Goal: Task Accomplishment & Management: Manage account settings

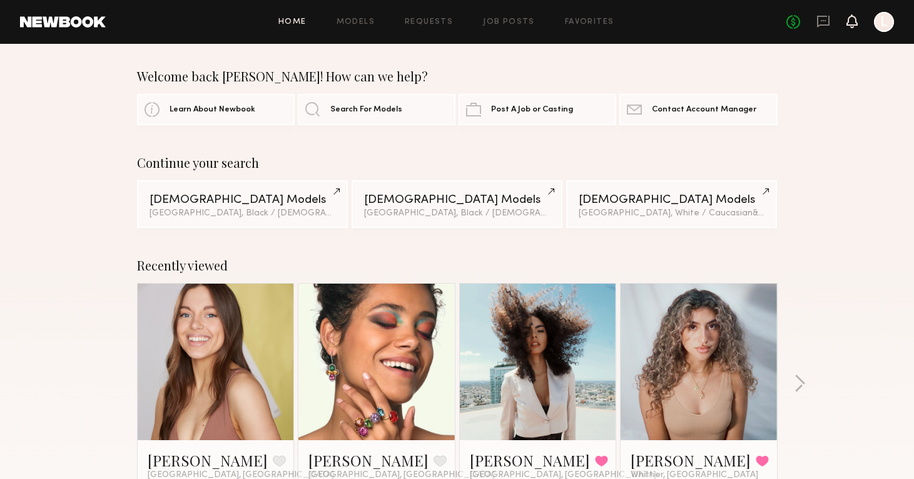
click at [856, 21] on icon at bounding box center [852, 20] width 10 height 9
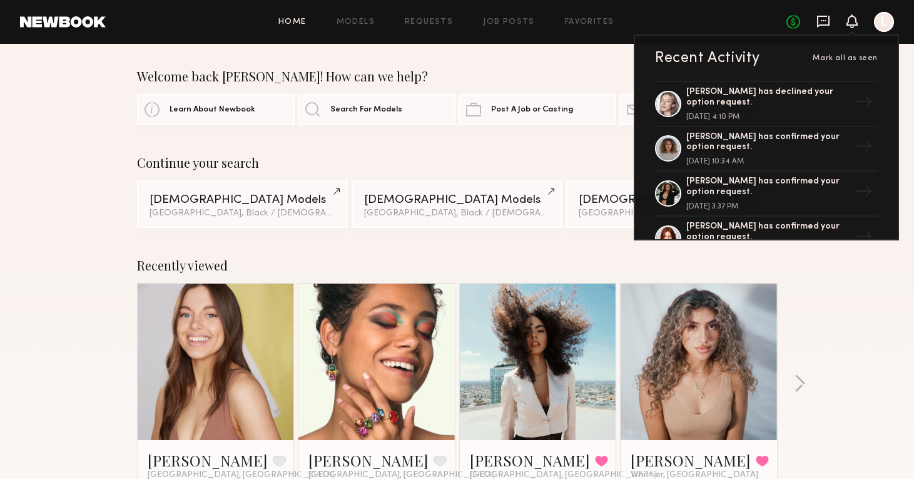
click at [820, 24] on icon at bounding box center [823, 22] width 13 height 12
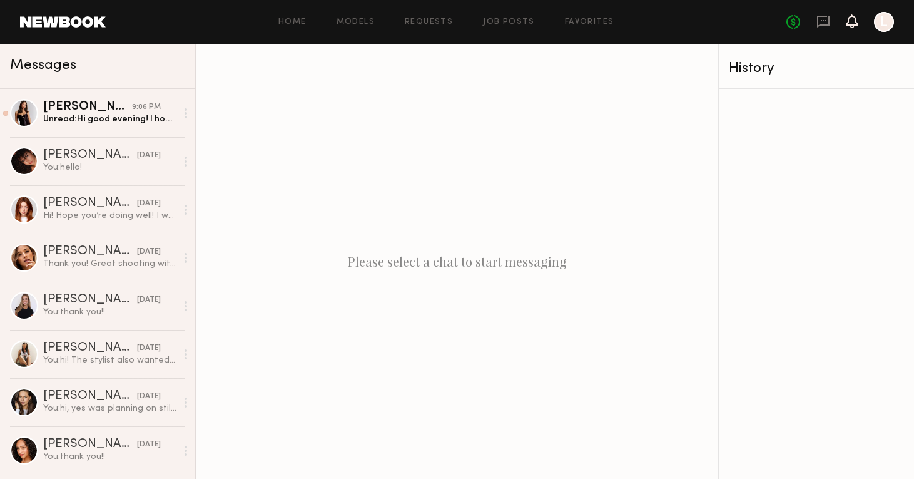
click at [851, 25] on icon at bounding box center [852, 20] width 10 height 9
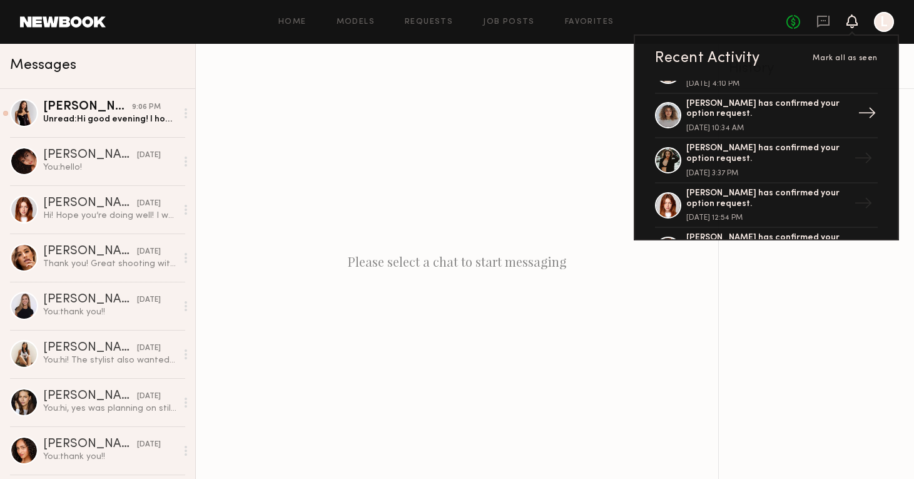
scroll to position [40, 0]
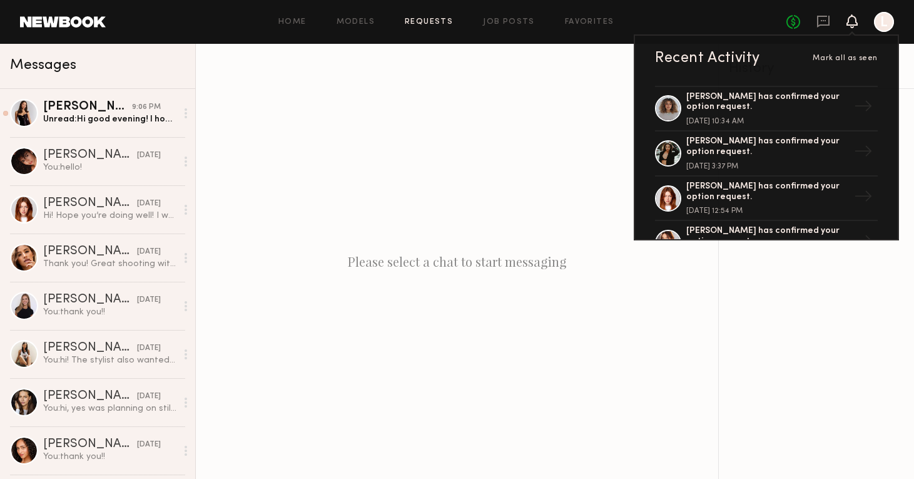
click at [429, 23] on link "Requests" at bounding box center [429, 22] width 48 height 8
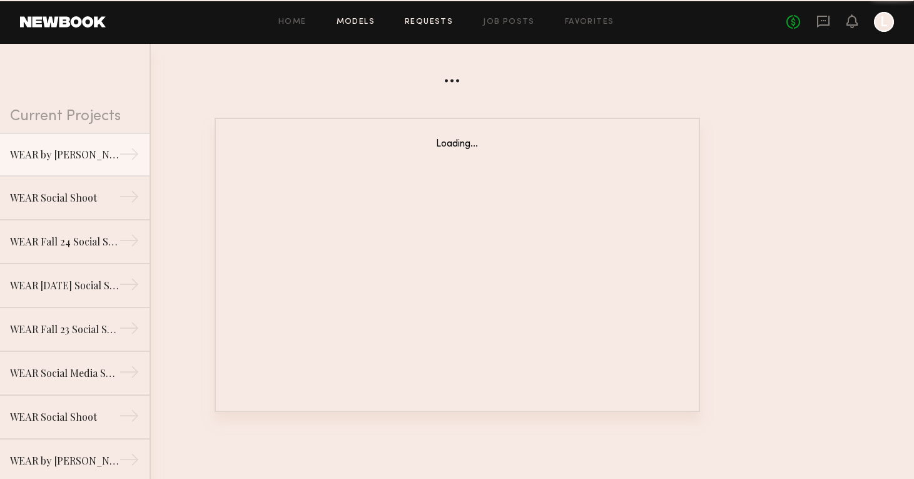
click at [361, 25] on link "Models" at bounding box center [356, 22] width 38 height 8
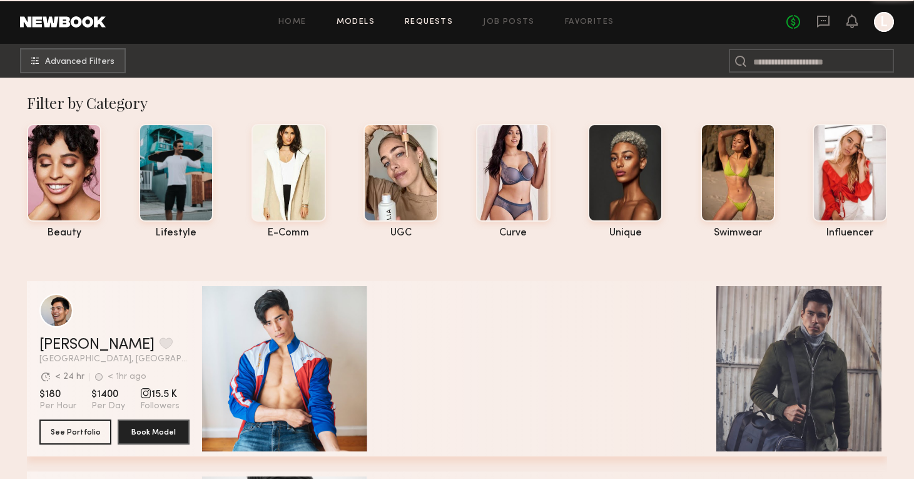
click at [423, 21] on link "Requests" at bounding box center [429, 22] width 48 height 8
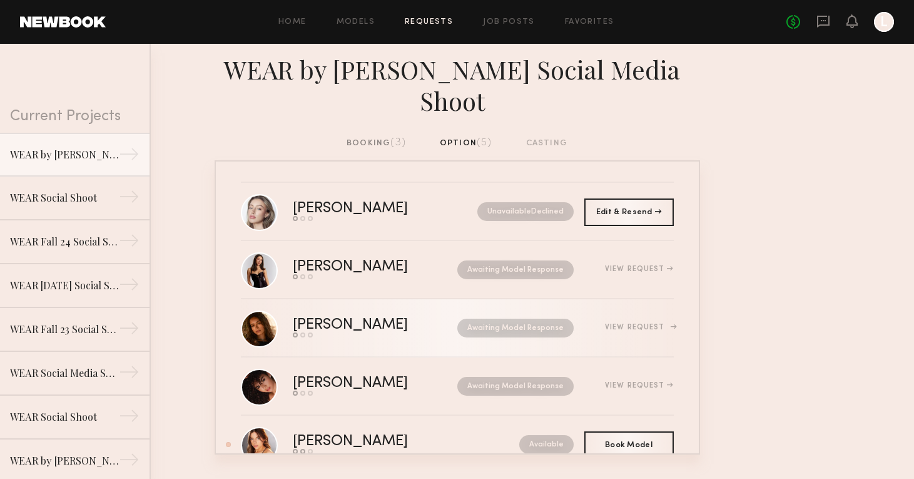
click at [327, 328] on div "[PERSON_NAME]" at bounding box center [363, 325] width 140 height 14
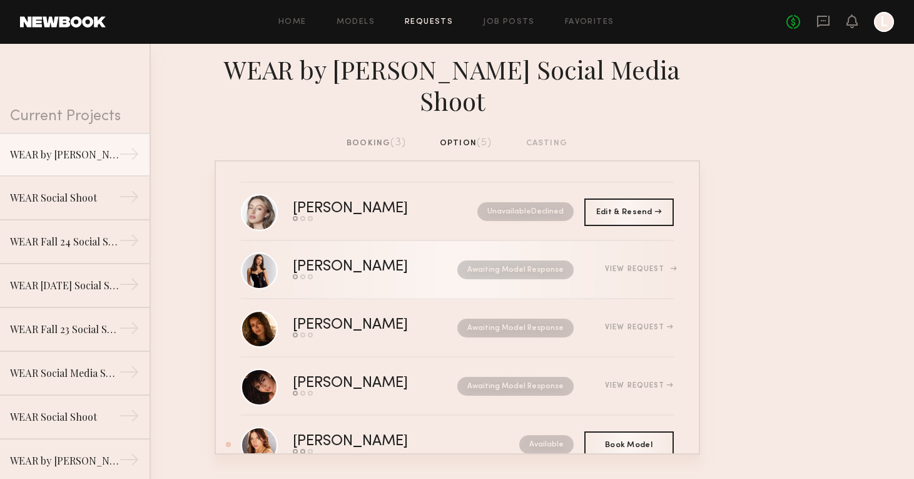
click at [309, 264] on div "[PERSON_NAME]" at bounding box center [363, 267] width 140 height 14
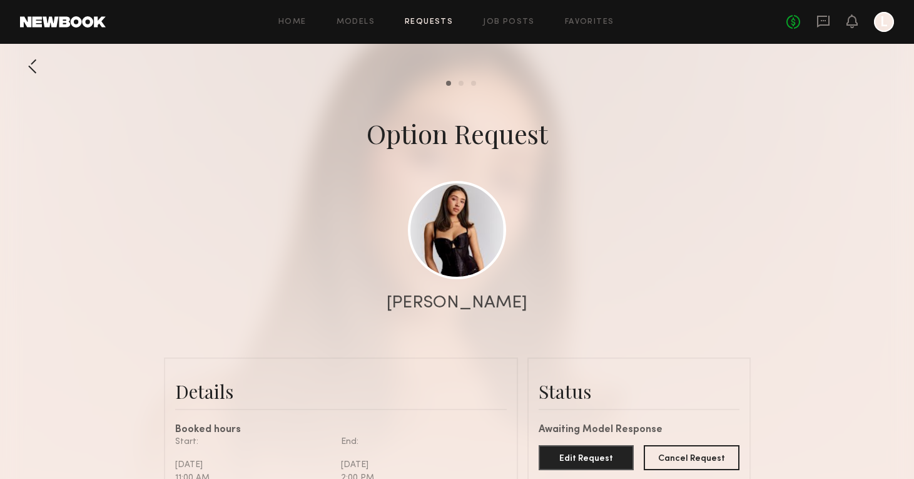
scroll to position [478, 0]
click at [460, 234] on link at bounding box center [457, 229] width 98 height 98
